Goal: Task Accomplishment & Management: Contribute content

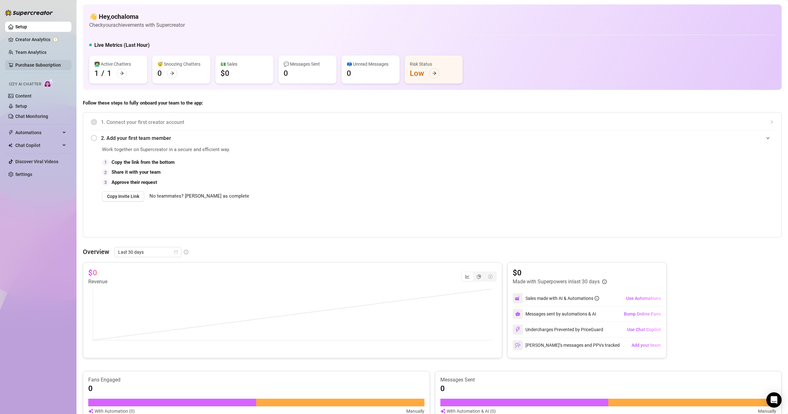
click at [43, 67] on link "Purchase Subscription" at bounding box center [38, 64] width 46 height 5
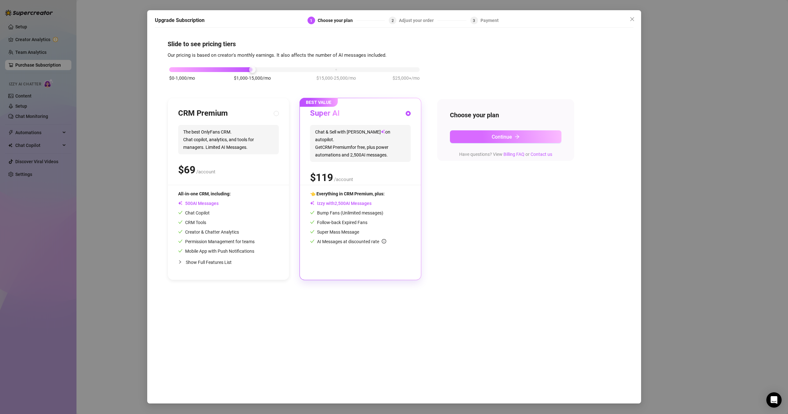
click at [494, 140] on button "Continue" at bounding box center [506, 136] width 112 height 13
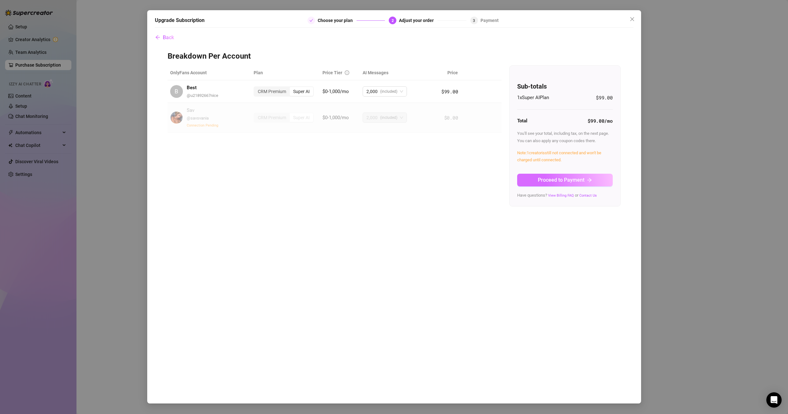
click at [573, 182] on span "Proceed to Payment" at bounding box center [561, 180] width 47 height 6
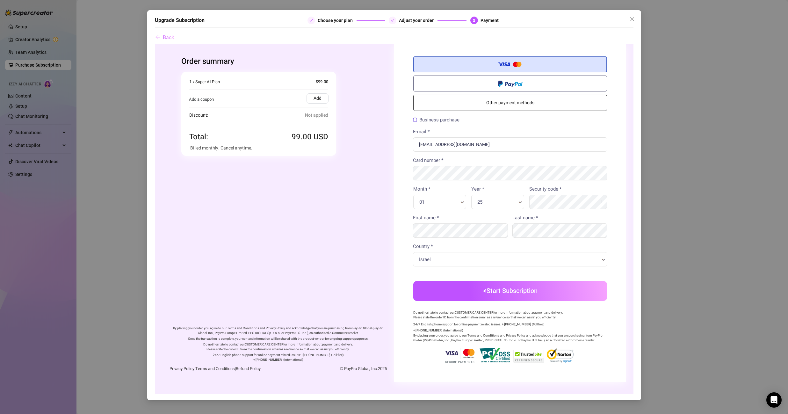
click at [167, 35] on span "Back" at bounding box center [168, 37] width 11 height 6
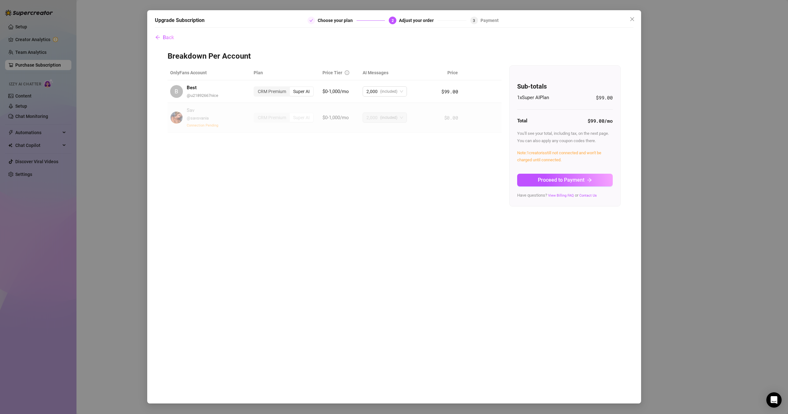
click at [610, 178] on button "Proceed to Payment" at bounding box center [565, 180] width 96 height 13
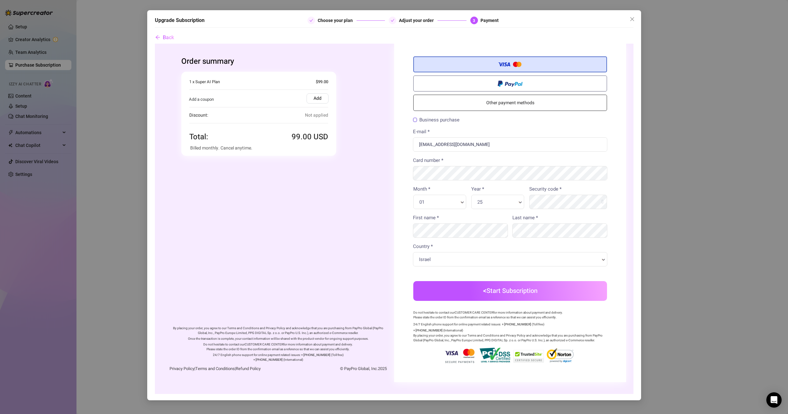
click at [680, 58] on div "Upgrade Subscription Choose your plan Adjust your order 3 Payment Back" at bounding box center [394, 207] width 788 height 414
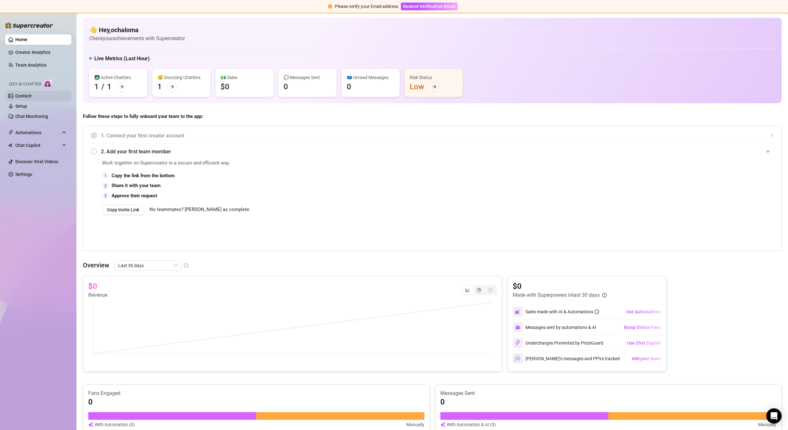
click at [27, 95] on link "Content" at bounding box center [23, 95] width 16 height 5
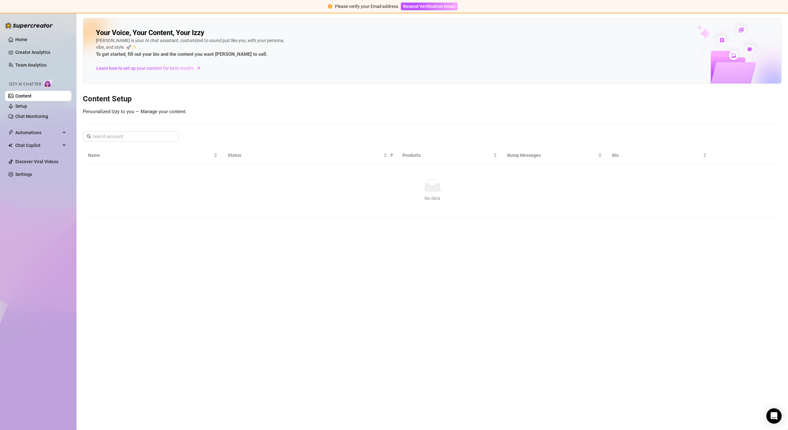
click at [26, 96] on link "Content" at bounding box center [23, 95] width 16 height 5
click at [112, 197] on td "Sav" at bounding box center [153, 195] width 140 height 21
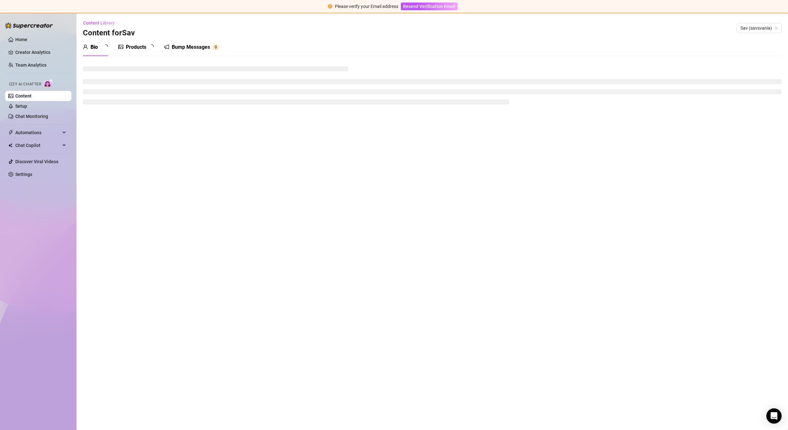
click at [136, 48] on div "Products" at bounding box center [136, 47] width 20 height 8
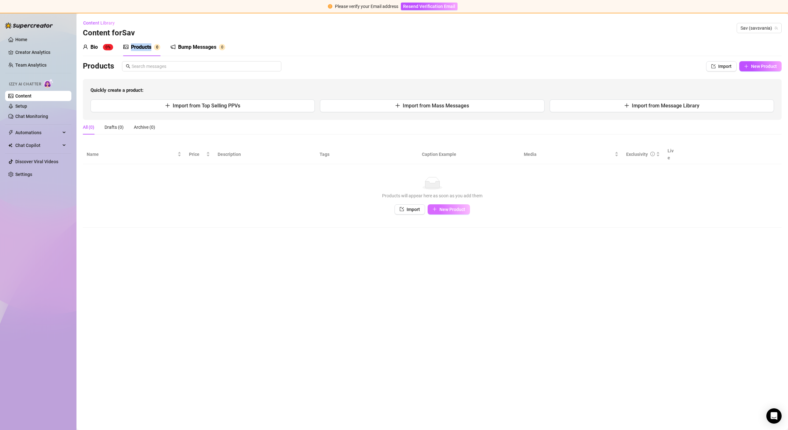
click at [454, 207] on span "New Product" at bounding box center [452, 209] width 26 height 5
type textarea "Type your message here..."
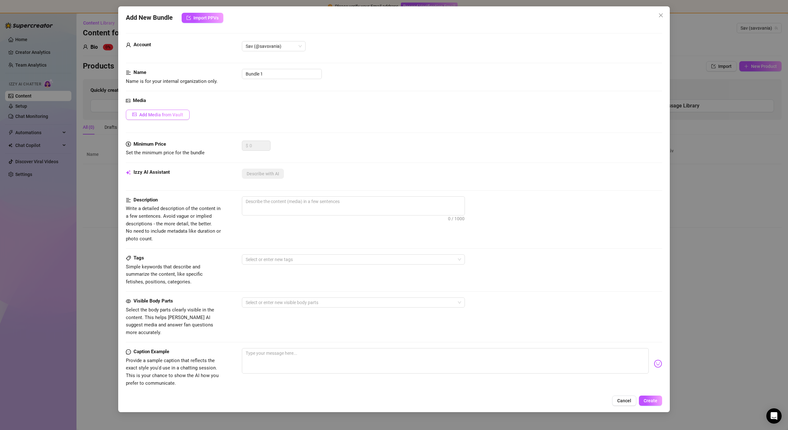
click at [178, 118] on button "Add Media from Vault" at bounding box center [158, 115] width 64 height 10
click at [175, 114] on div "All media Clear selection Select a list All Image placeholder Image placeholder…" at bounding box center [394, 215] width 788 height 430
click at [172, 117] on span "Add Media from Vault" at bounding box center [161, 114] width 44 height 5
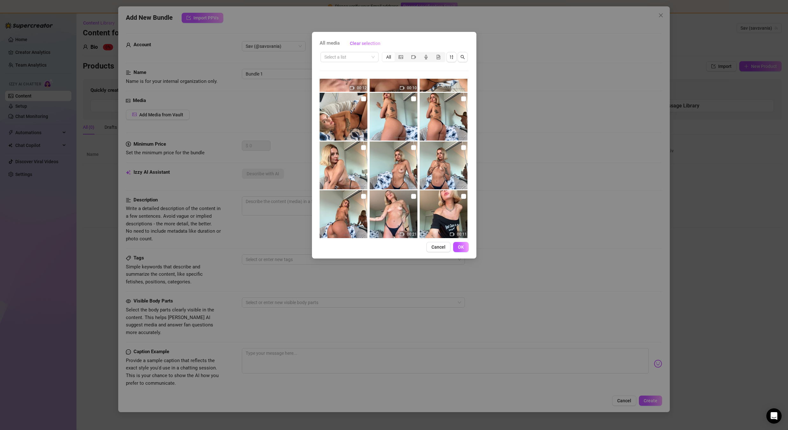
scroll to position [240, 0]
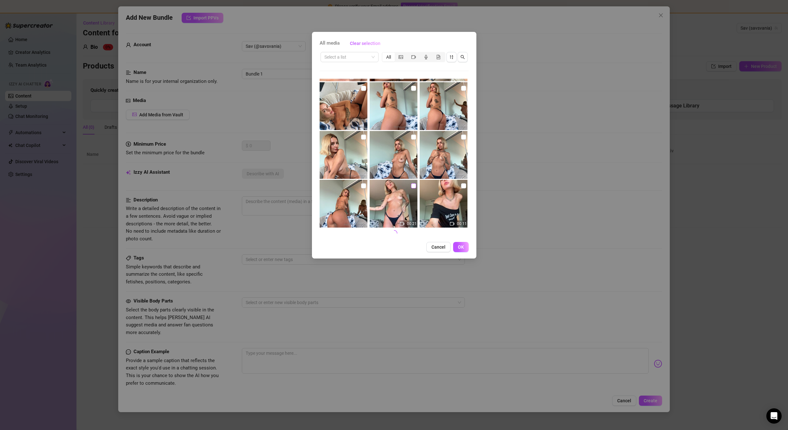
click at [412, 188] on input "checkbox" at bounding box center [413, 185] width 5 height 5
checkbox input "true"
click at [459, 250] on button "OK" at bounding box center [461, 247] width 16 height 10
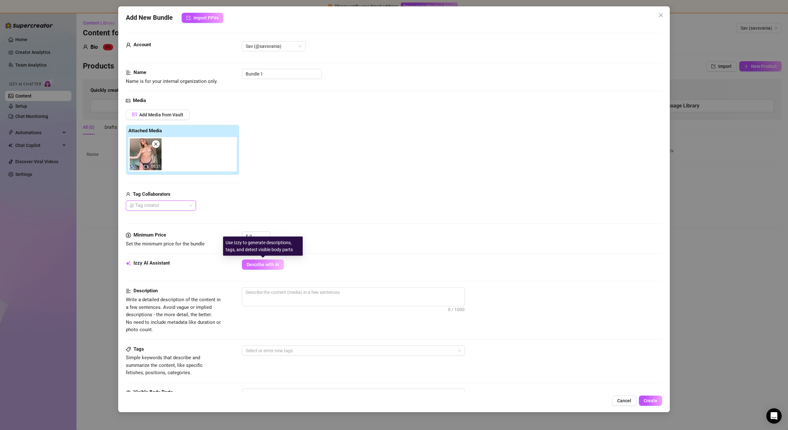
click at [267, 267] on span "Describe with AI" at bounding box center [263, 264] width 32 height 5
type textarea "Sav"
type textarea "Sav teases"
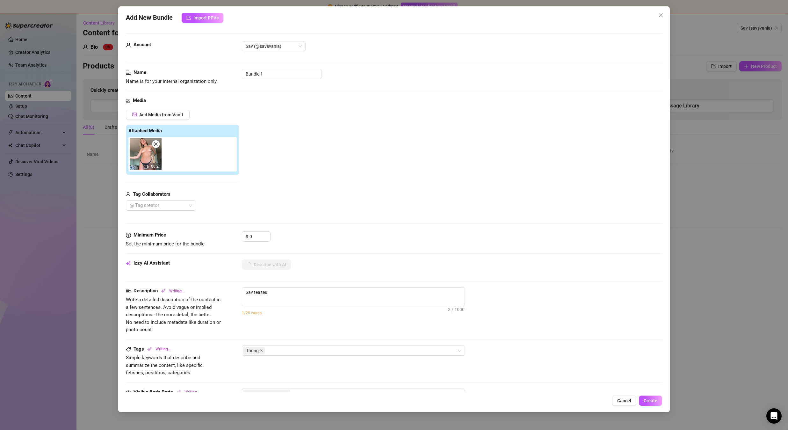
type textarea "Sav teases in"
type textarea "Sav teases in a"
type textarea "Sav teases in a tiny"
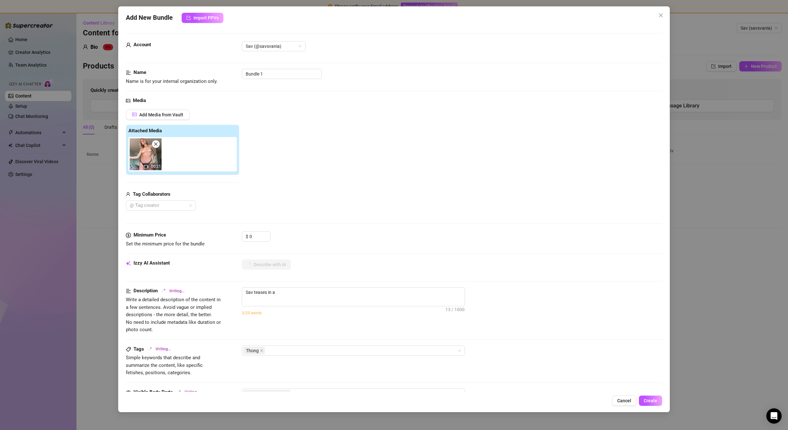
type textarea "Sav teases in a tiny"
type textarea "Sav teases in a tiny black"
type textarea "Sav teases in a tiny black thong,"
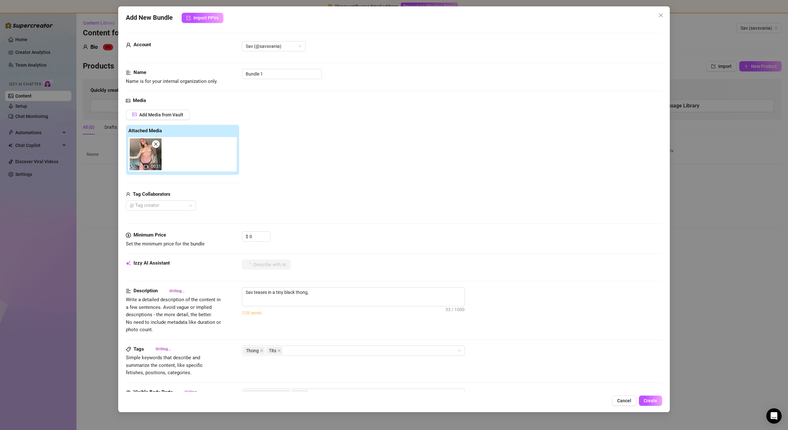
type textarea "Sav teases in a tiny black thong, showing"
type textarea "Sav teases in a tiny black thong, showing off"
type textarea "Sav teases in a tiny black thong, showing off her"
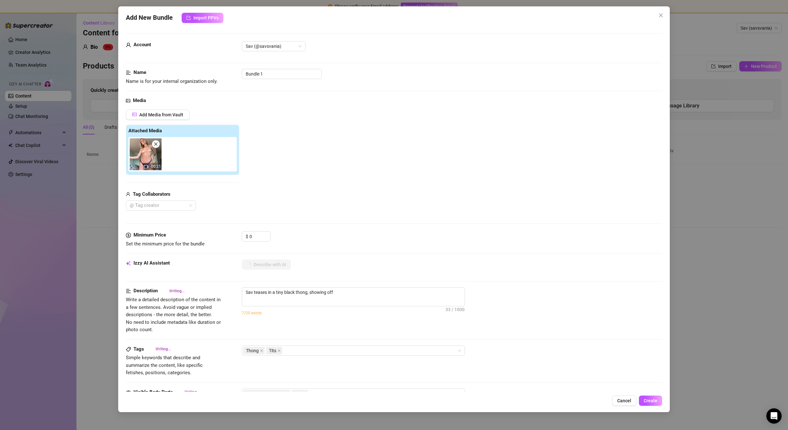
type textarea "Sav teases in a tiny black thong, showing off her"
type textarea "Sav teases in a tiny black thong, showing off her toned"
type textarea "Sav teases in a tiny black thong, showing off her toned body"
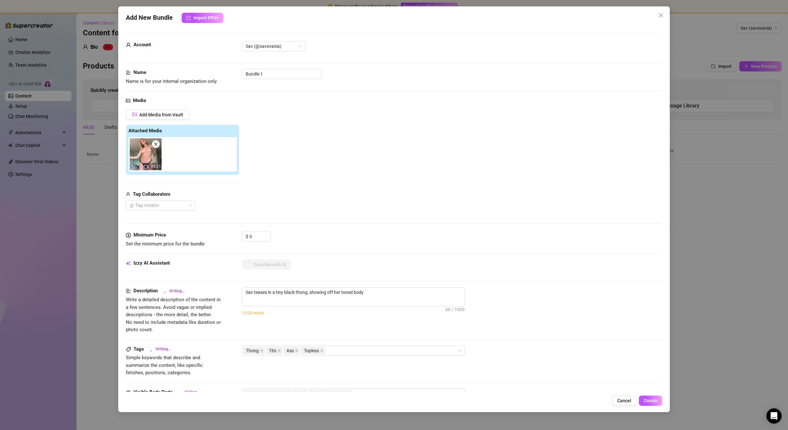
type textarea "Sav teases in a tiny black thong, showing off her toned body and"
type textarea "Sav teases in a tiny black thong, showing off her toned body and tattoos."
type textarea "Sav teases in a tiny black thong, showing off her toned body and tattoos. She"
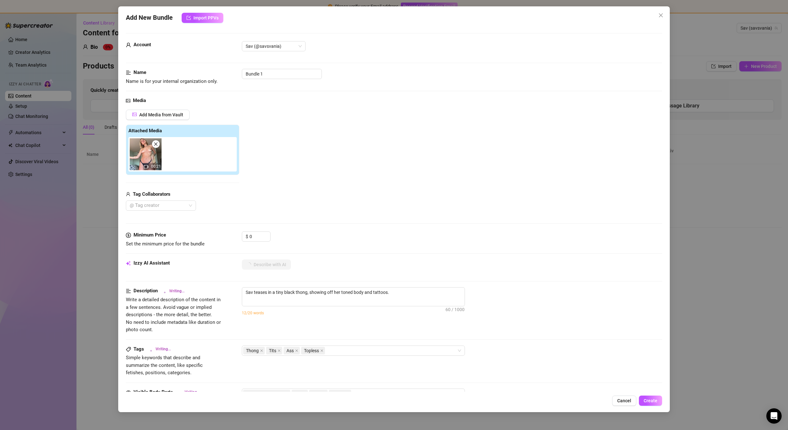
type textarea "Sav teases in a tiny black thong, showing off her toned body and tattoos. She"
type textarea "Sav teases in a tiny black thong, showing off her toned body and tattoos. She p…"
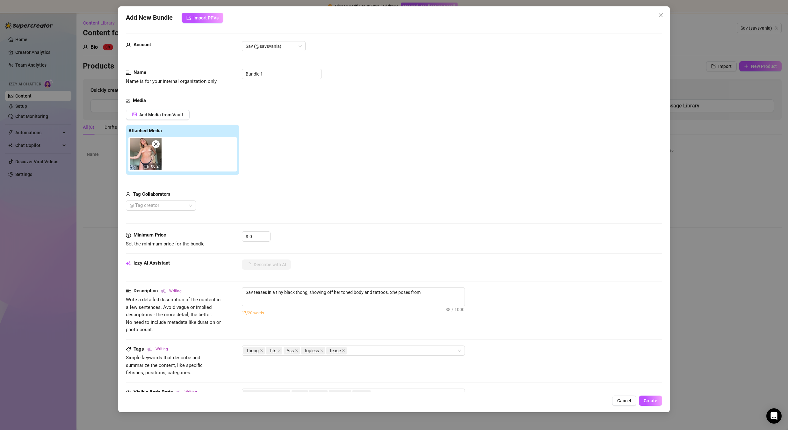
type textarea "Sav teases in a tiny black thong, showing off her toned body and tattoos. She p…"
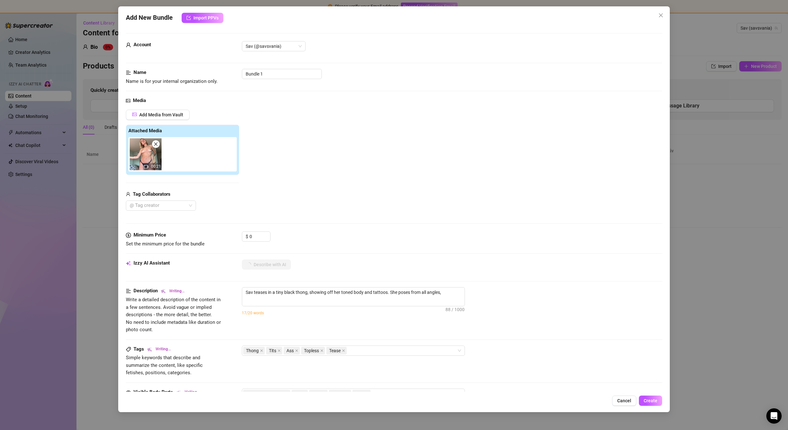
type textarea "Sav teases in a tiny black thong, showing off her toned body and tattoos. She p…"
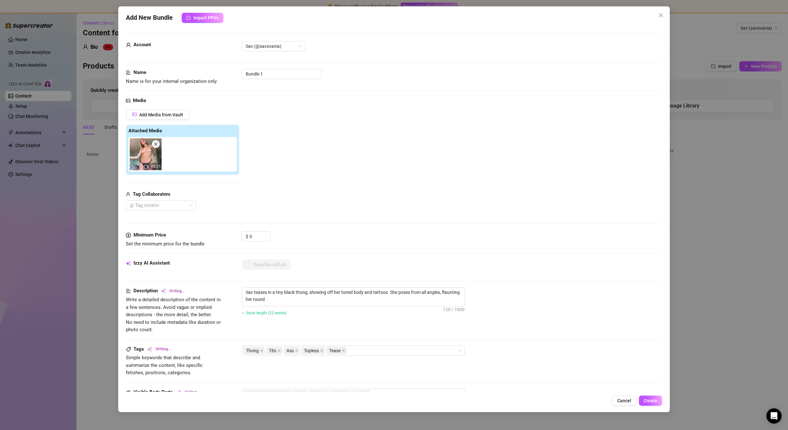
type textarea "Sav teases in a tiny black thong, showing off her toned body and tattoos. She p…"
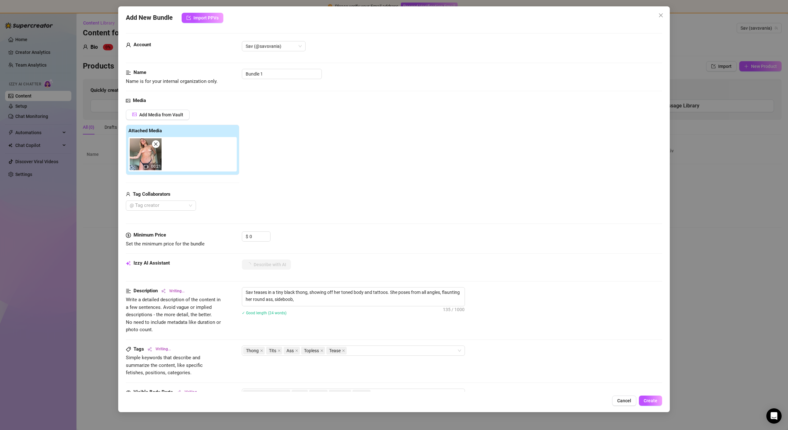
type textarea "Sav teases in a tiny black thong, showing off her toned body and tattoos. She p…"
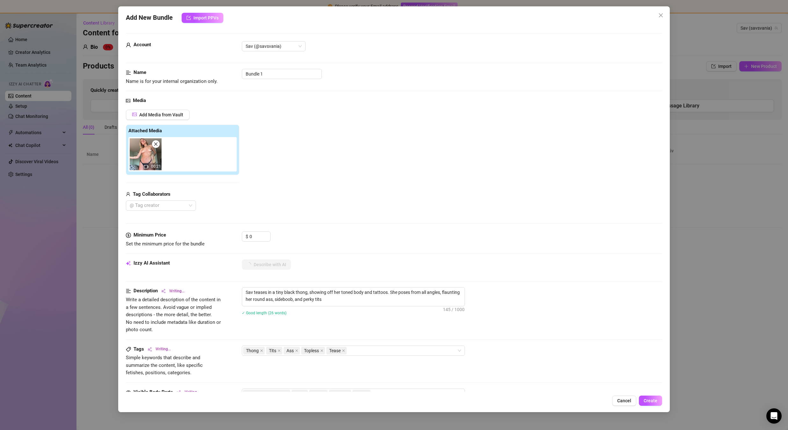
type textarea "Sav teases in a tiny black thong, showing off her toned body and tattoos. She p…"
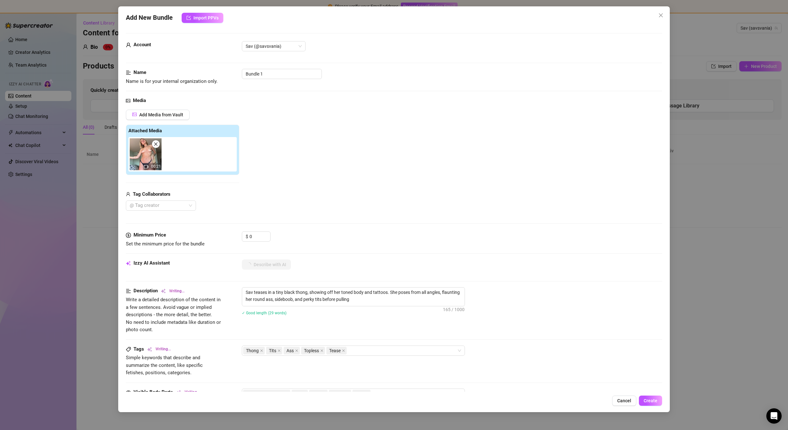
type textarea "Sav teases in a tiny black thong, showing off her toned body and tattoos. She p…"
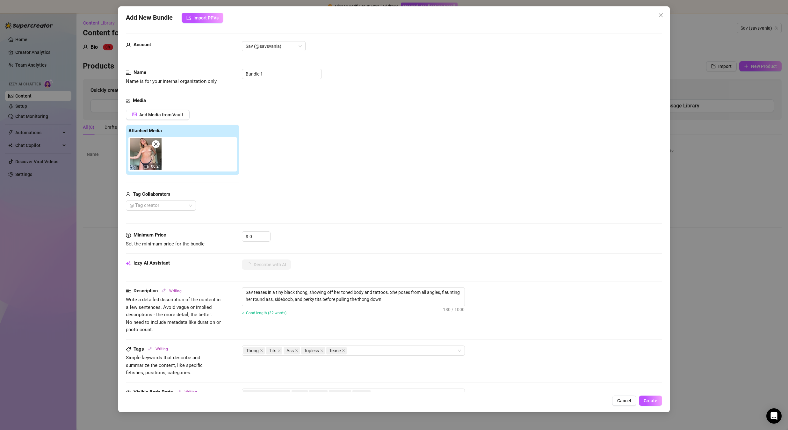
type textarea "Sav teases in a tiny black thong, showing off her toned body and tattoos. She p…"
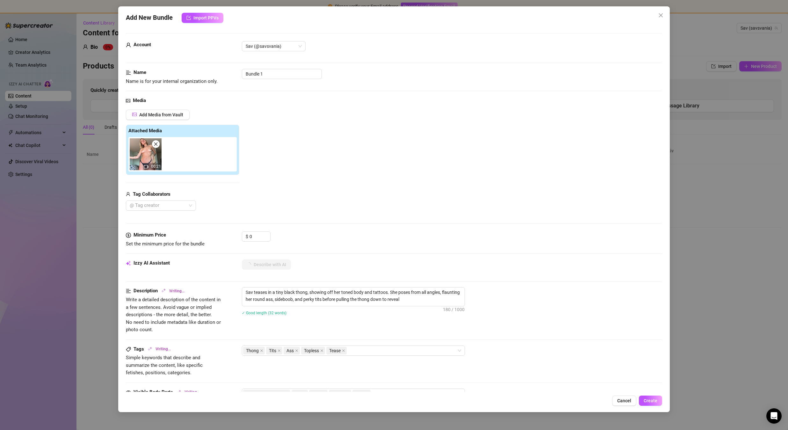
type textarea "Sav teases in a tiny black thong, showing off her toned body and tattoos. She p…"
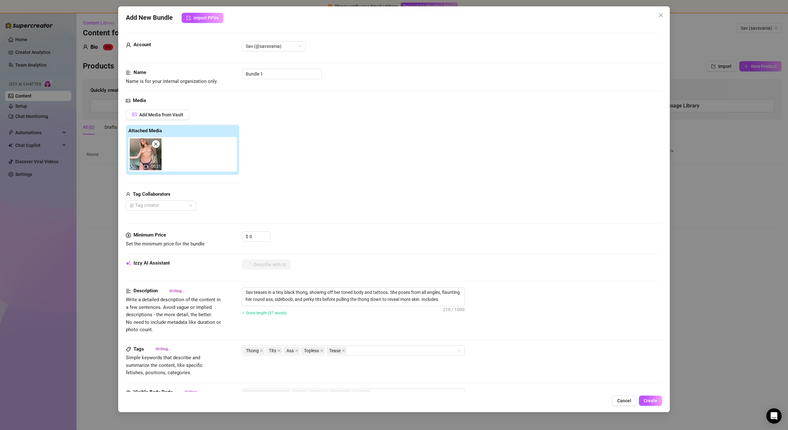
type textarea "Sav teases in a tiny black thong, showing off her toned body and tattoos. She p…"
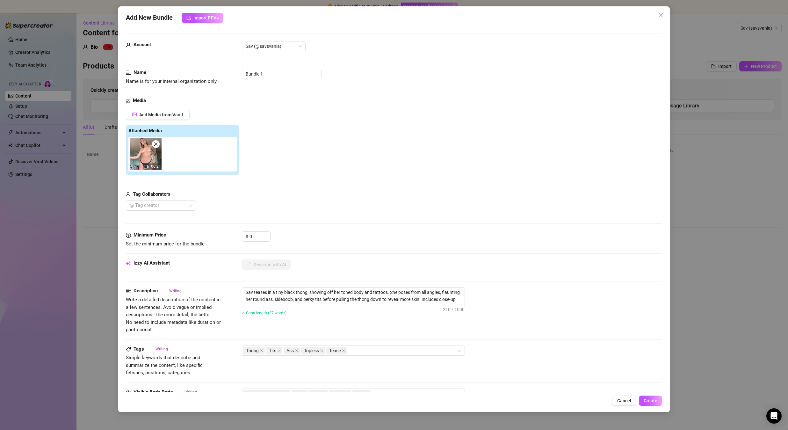
type textarea "Sav teases in a tiny black thong, showing off her toned body and tattoos. She p…"
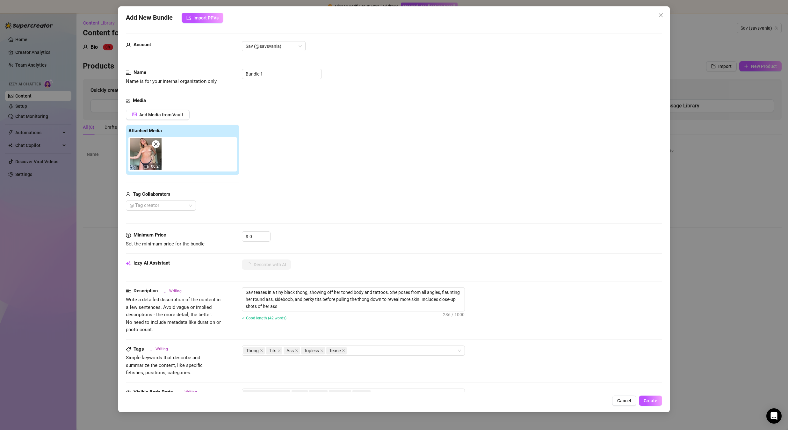
type textarea "Sav teases in a tiny black thong, showing off her toned body and tattoos. She p…"
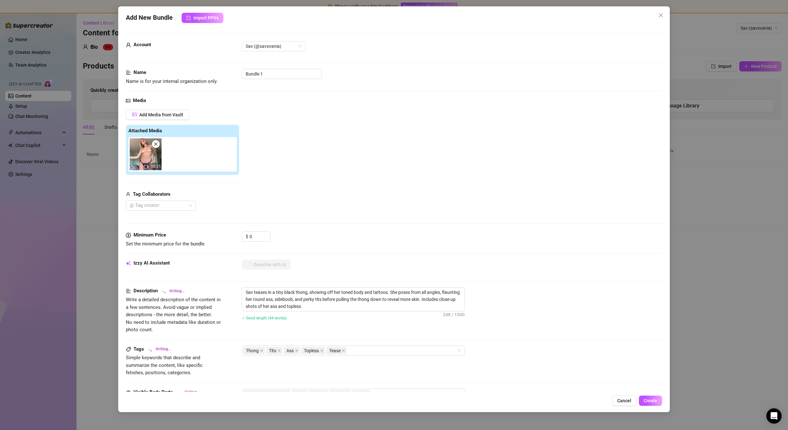
type textarea "Sav teases in a tiny black thong, showing off her toned body and tattoos. She p…"
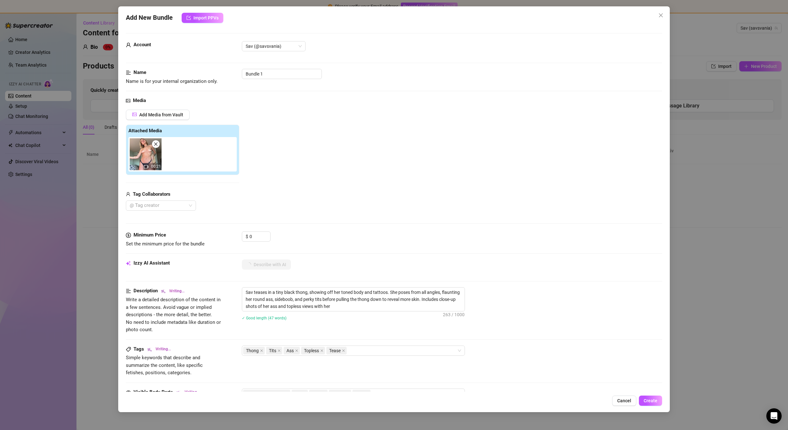
type textarea "Sav teases in a tiny black thong, showing off her toned body and tattoos. She p…"
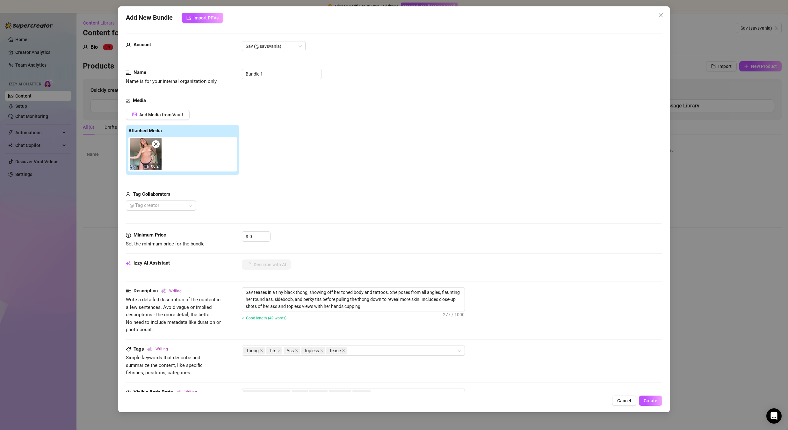
type textarea "Sav teases in a tiny black thong, showing off her toned body and tattoos. She p…"
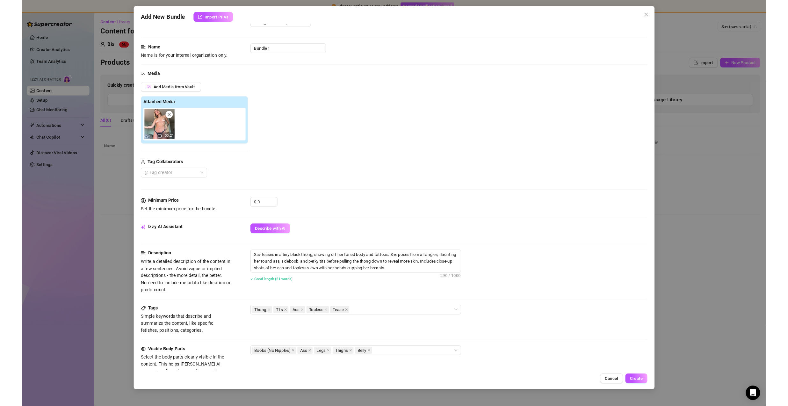
scroll to position [0, 0]
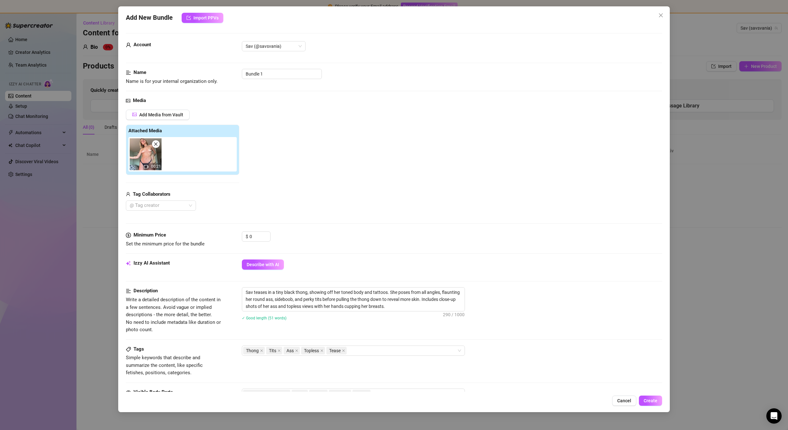
click at [155, 144] on icon "close" at bounding box center [156, 144] width 4 height 4
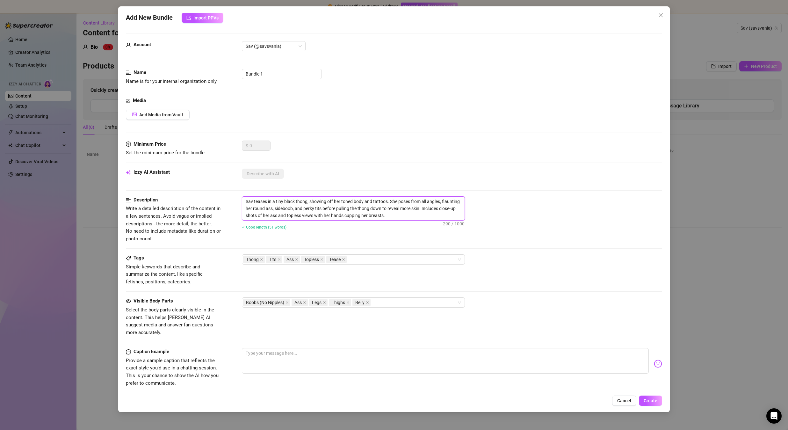
drag, startPoint x: 403, startPoint y: 215, endPoint x: 225, endPoint y: 198, distance: 178.9
click at [227, 200] on div "Description Write a detailed description of the content in a few sentences. Avo…" at bounding box center [394, 219] width 536 height 46
type textarea "Describe the content (media) in a few sentences"
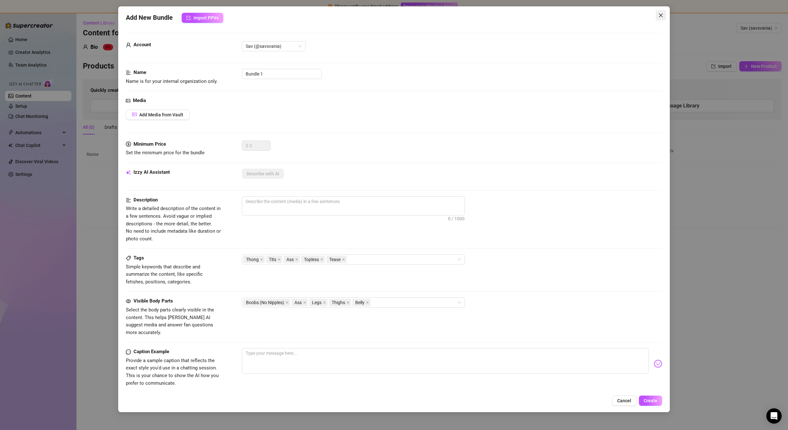
click at [661, 12] on button "Close" at bounding box center [661, 15] width 10 height 10
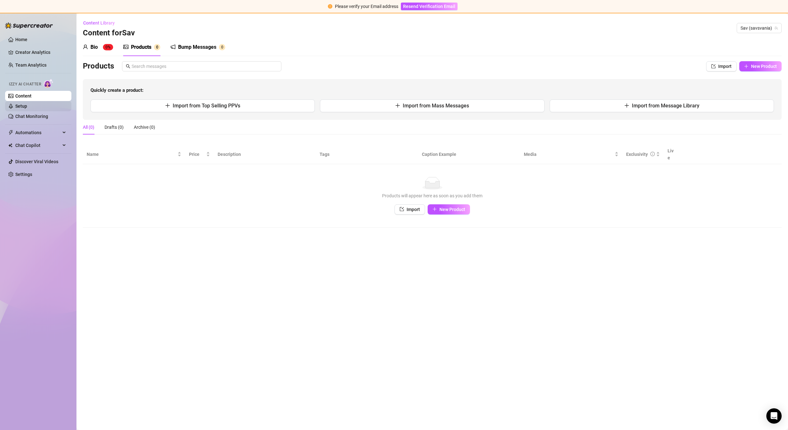
click at [23, 106] on link "Setup" at bounding box center [21, 106] width 12 height 5
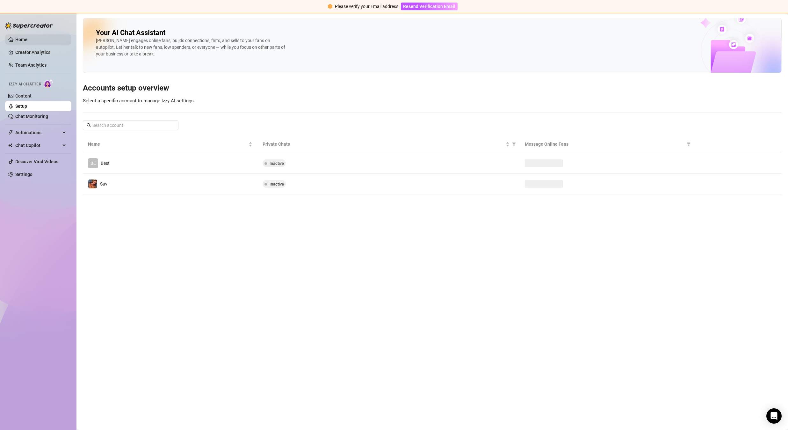
click at [27, 39] on link "Home" at bounding box center [21, 39] width 12 height 5
